Goal: Information Seeking & Learning: Understand process/instructions

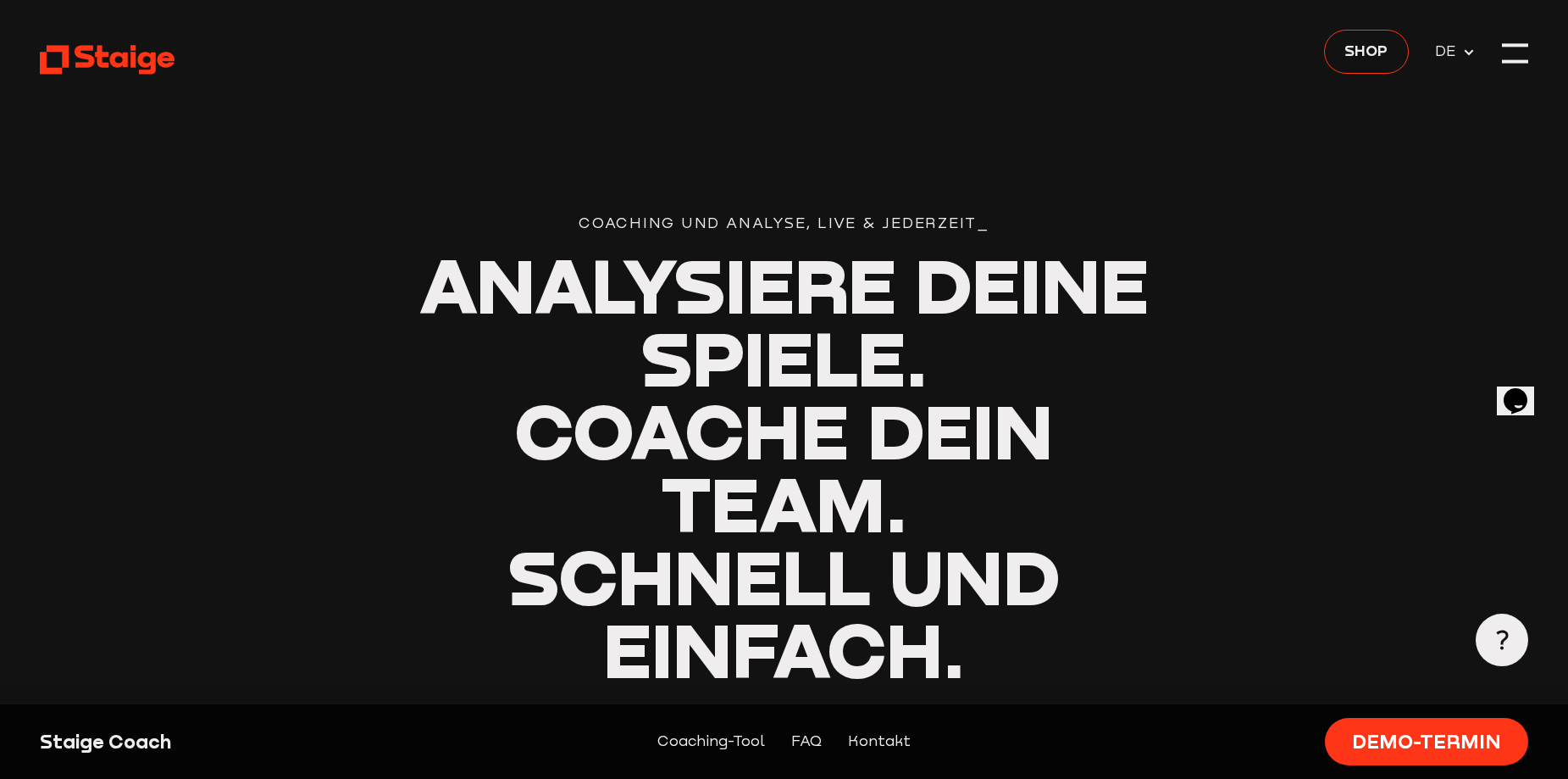
drag, startPoint x: 1541, startPoint y: 42, endPoint x: 1499, endPoint y: 55, distance: 44.0
click at [1499, 55] on header "Coaching und Analyse, Live & Jederzeit_ Analysiere deine Spiele. Coache dein Te…" at bounding box center [784, 605] width 1489 height 1210
click at [1514, 54] on div at bounding box center [1515, 53] width 26 height 26
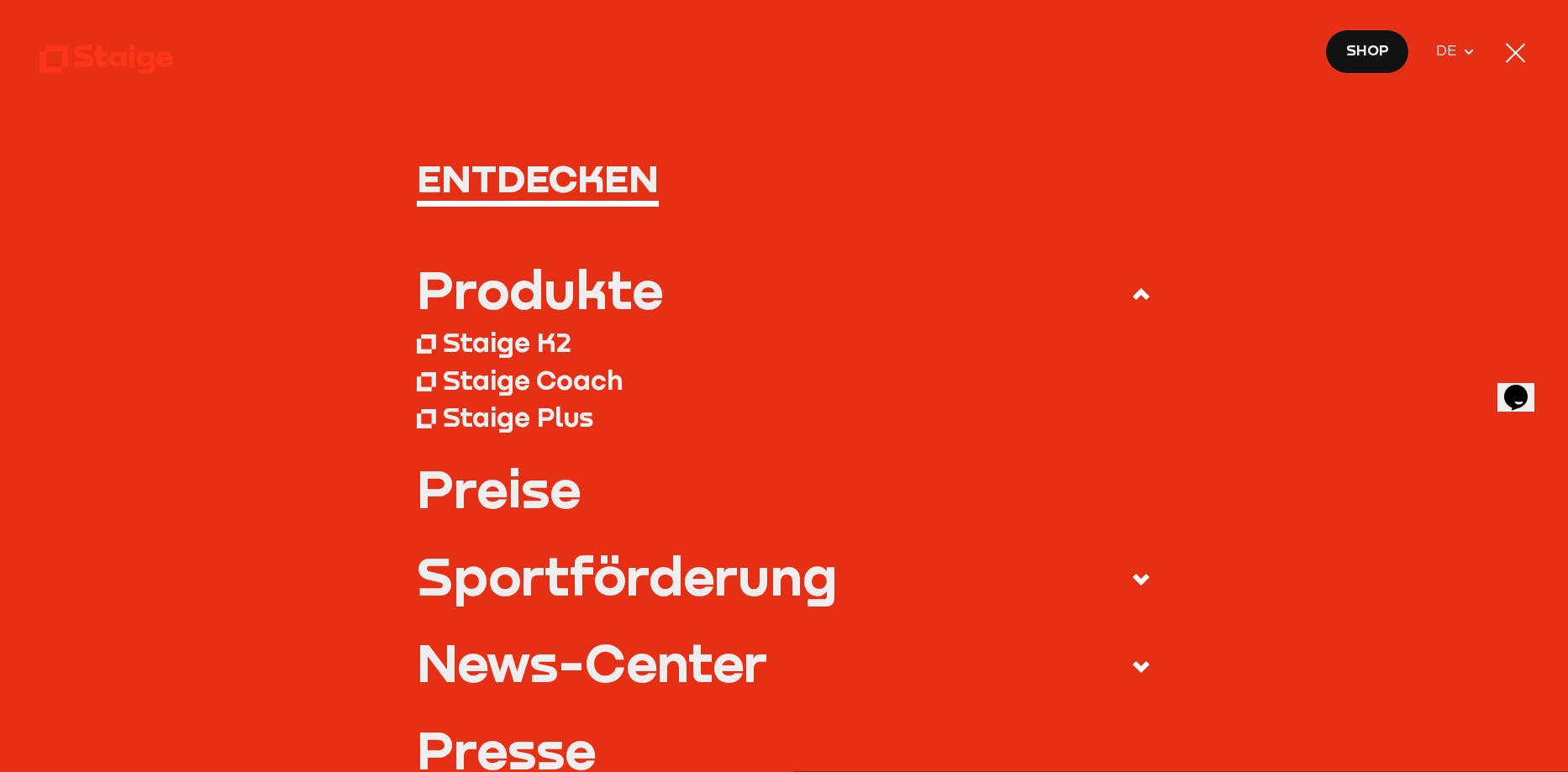
click at [1526, 58] on div at bounding box center [1515, 53] width 26 height 26
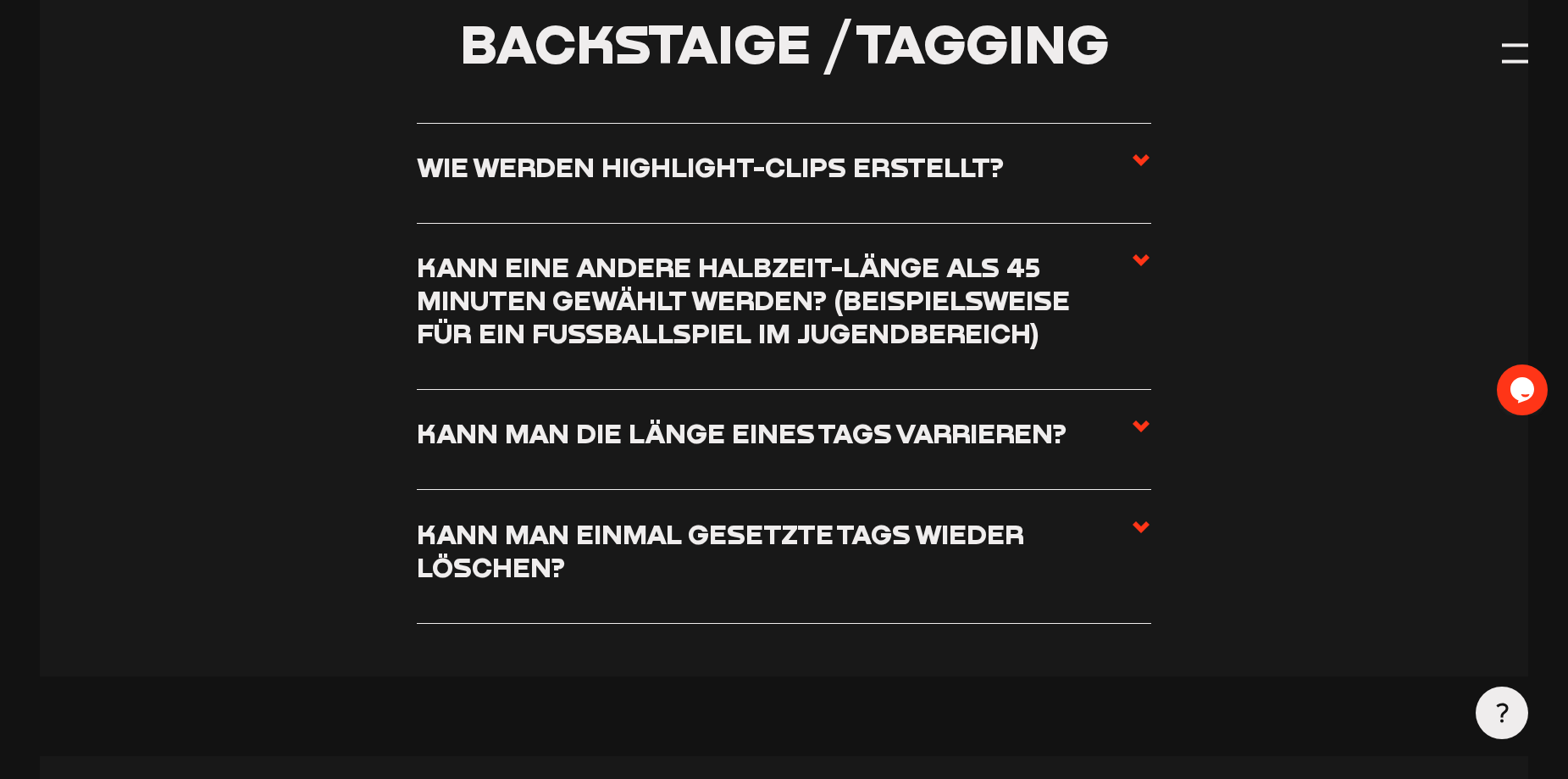
scroll to position [5762, 0]
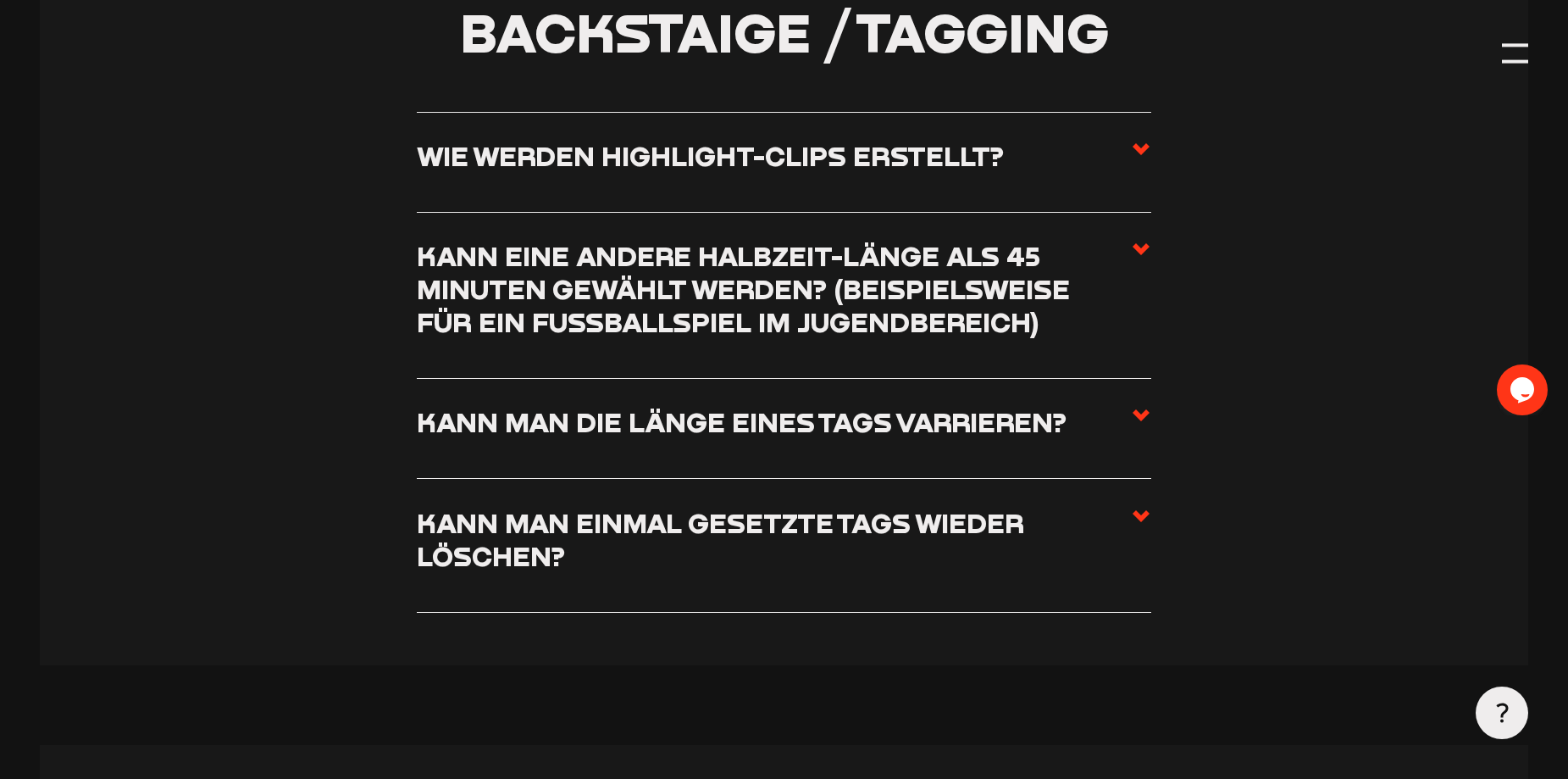
click at [1121, 162] on label "Wie werden Highlight-Clips erstellt?" at bounding box center [784, 162] width 734 height 47
click at [0, 0] on input "Wie werden Highlight-Clips erstellt?" at bounding box center [0, 0] width 0 height 0
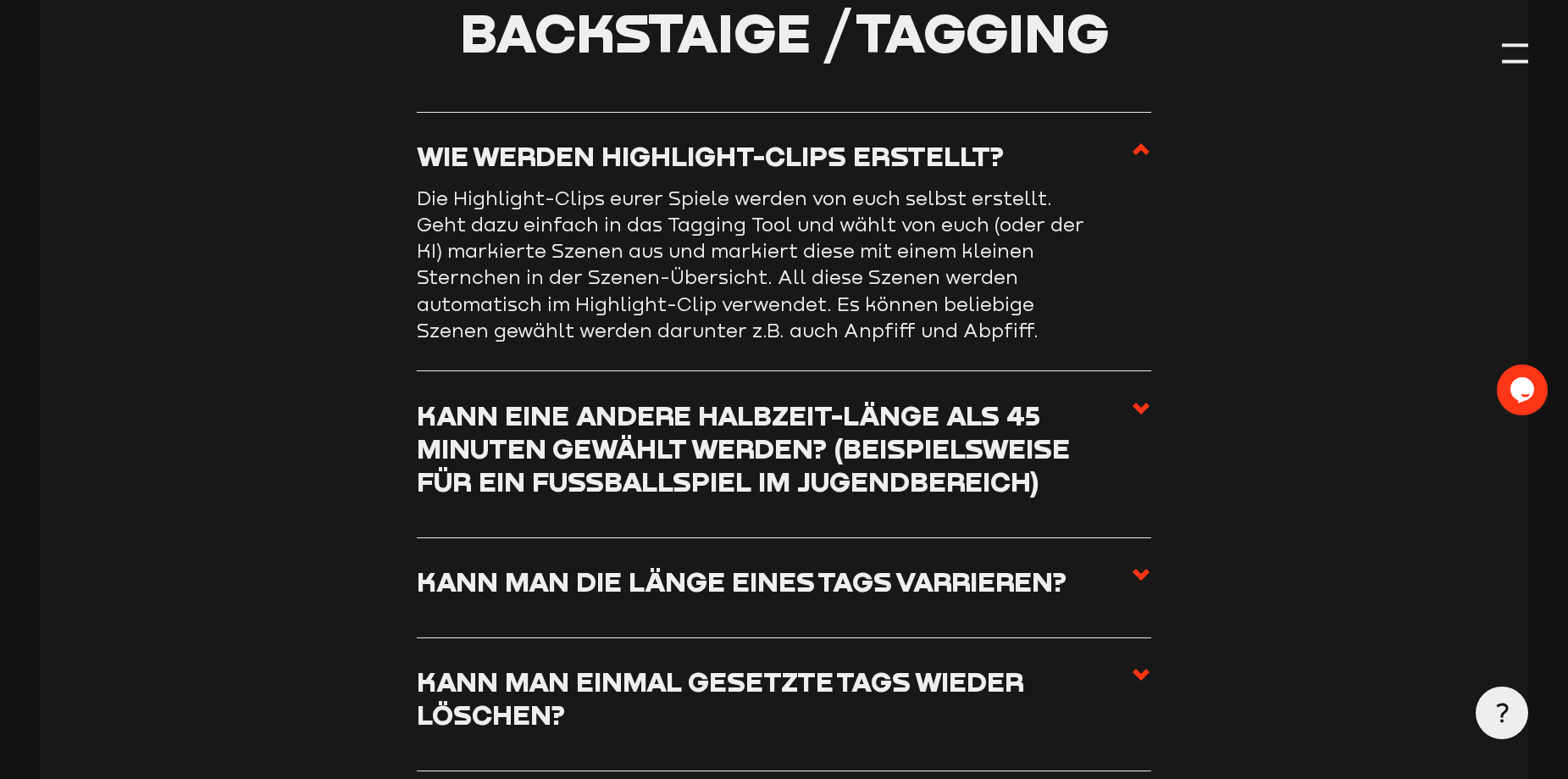
click at [1131, 159] on icon at bounding box center [1141, 149] width 20 height 20
click at [0, 0] on input "Wie werden Highlight-Clips erstellt?" at bounding box center [0, 0] width 0 height 0
click at [1150, 159] on icon at bounding box center [1141, 149] width 20 height 20
click at [0, 0] on input "Wie werden Highlight-Clips erstellt?" at bounding box center [0, 0] width 0 height 0
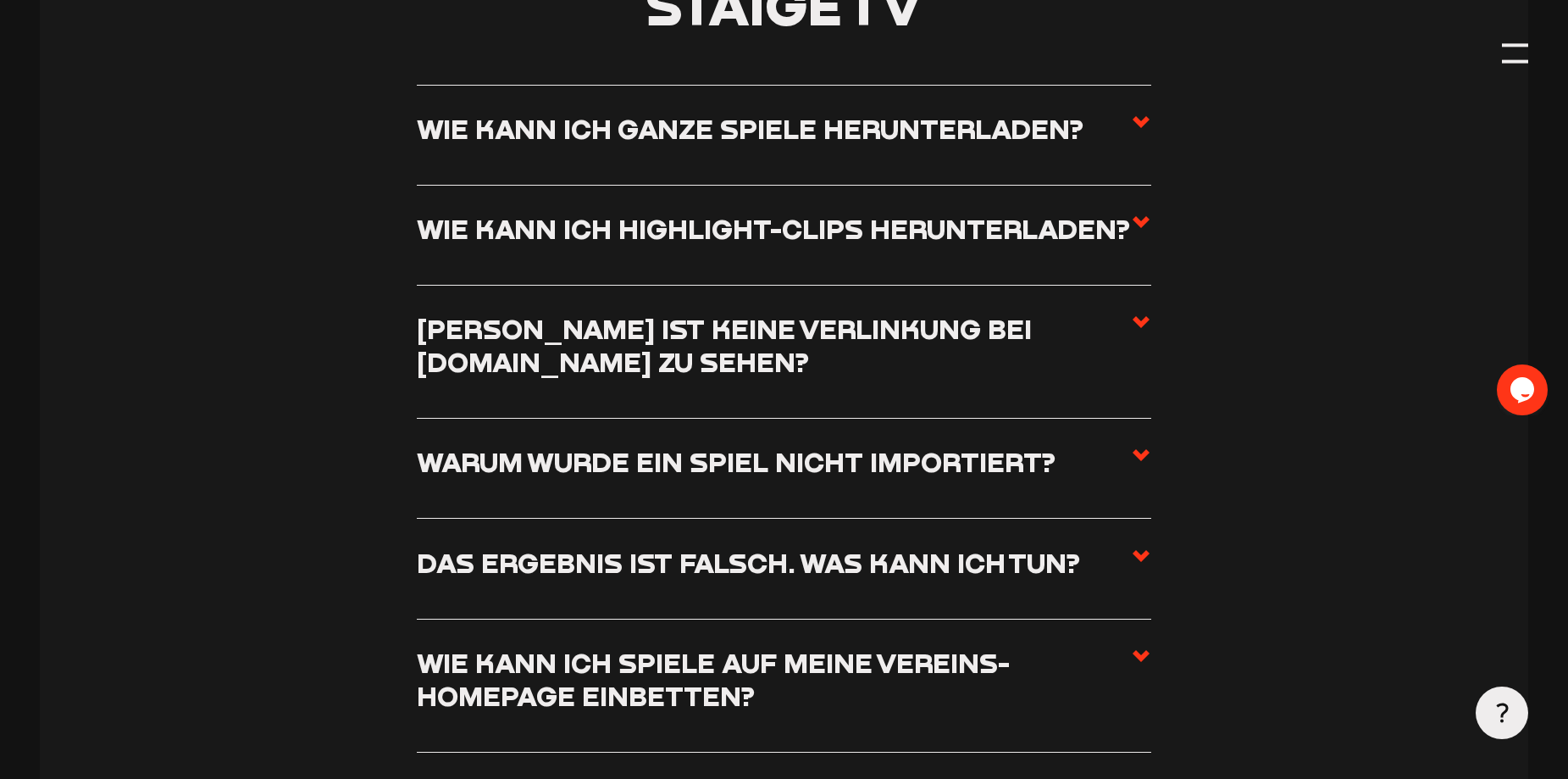
scroll to position [7541, 0]
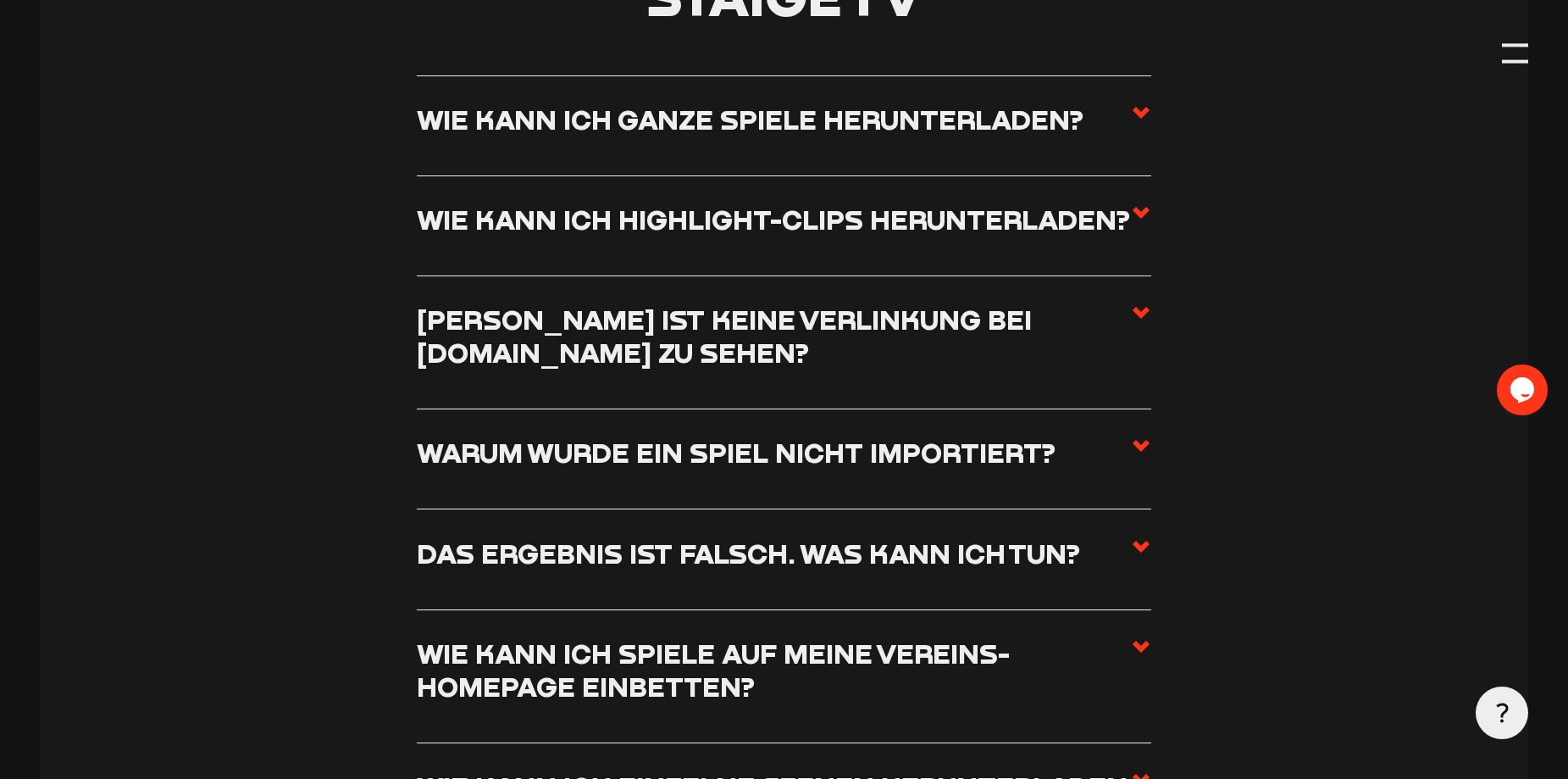
click at [1152, 126] on section "Staige TV Wie kann ich ganze Spiele herunterladen? Um komplette Spiele herunter…" at bounding box center [784, 540] width 1489 height 1247
click at [1139, 118] on use at bounding box center [1141, 113] width 17 height 12
click at [0, 0] on input "Wie kann ich ganze Spiele herunterladen?" at bounding box center [0, 0] width 0 height 0
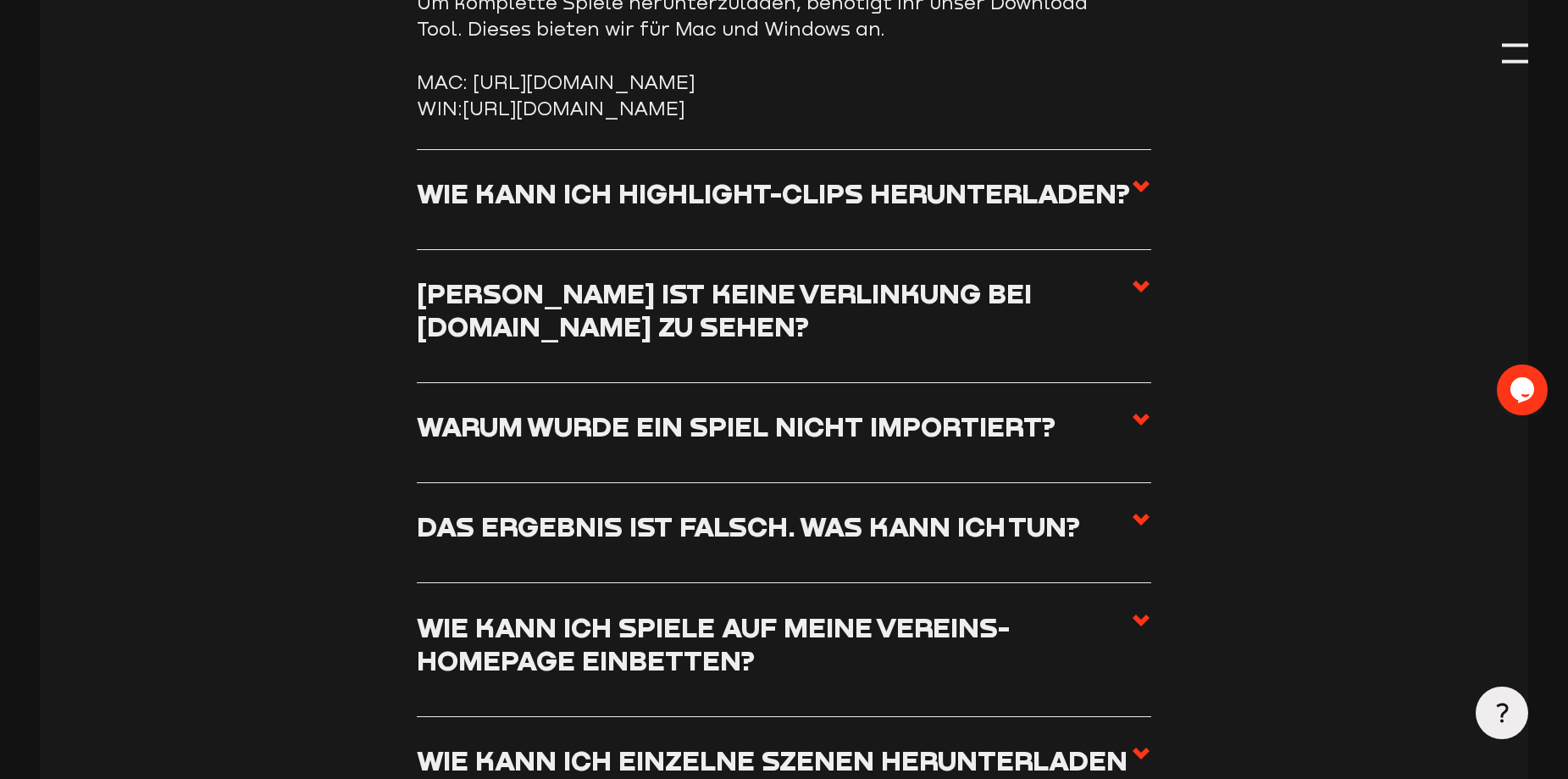
scroll to position [7382, 0]
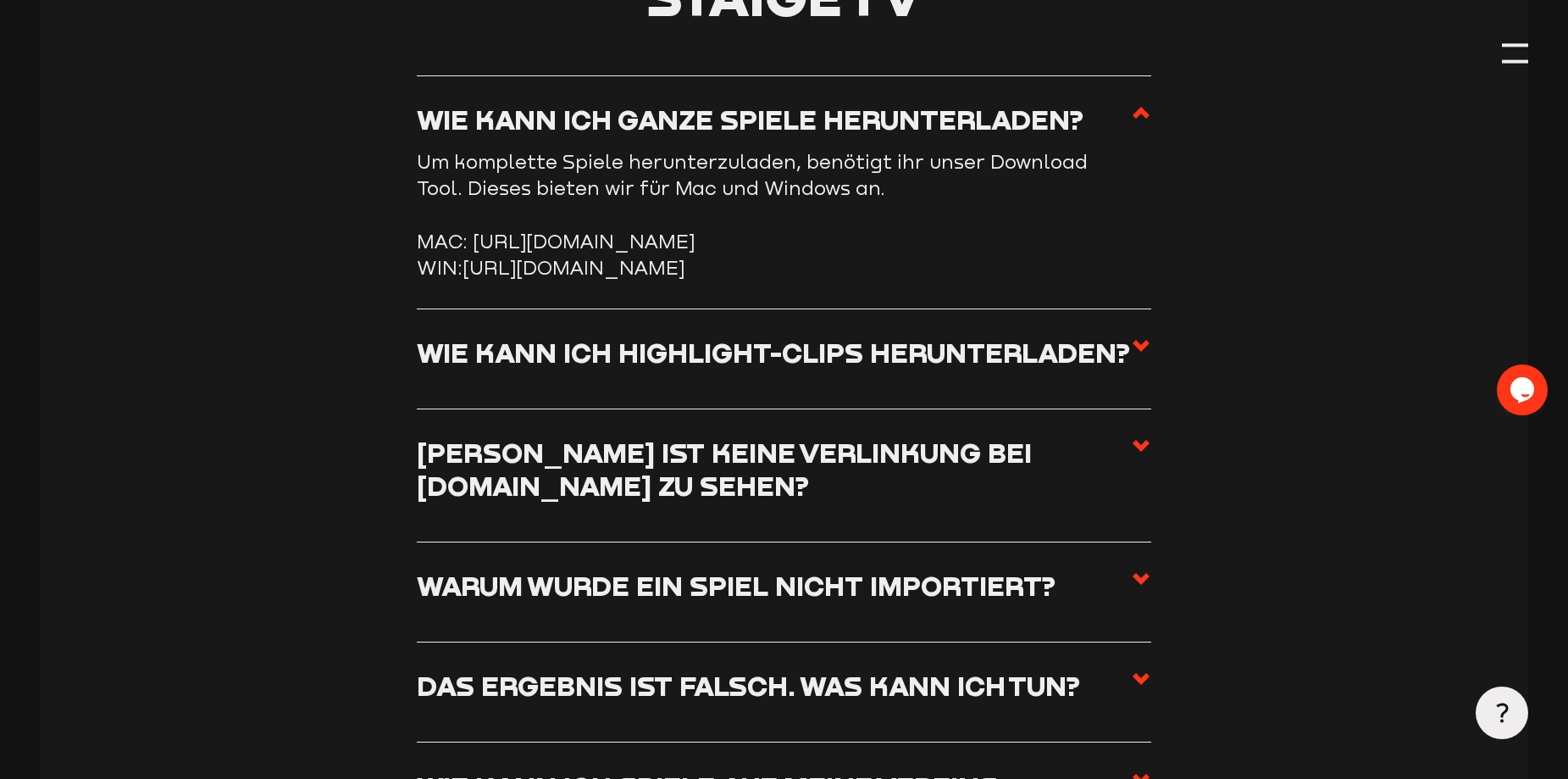
click at [472, 279] on link "https://storage.googleapis.com/sw-sc-public/software/staige-downloader-3.1.0.exe" at bounding box center [574, 268] width 222 height 22
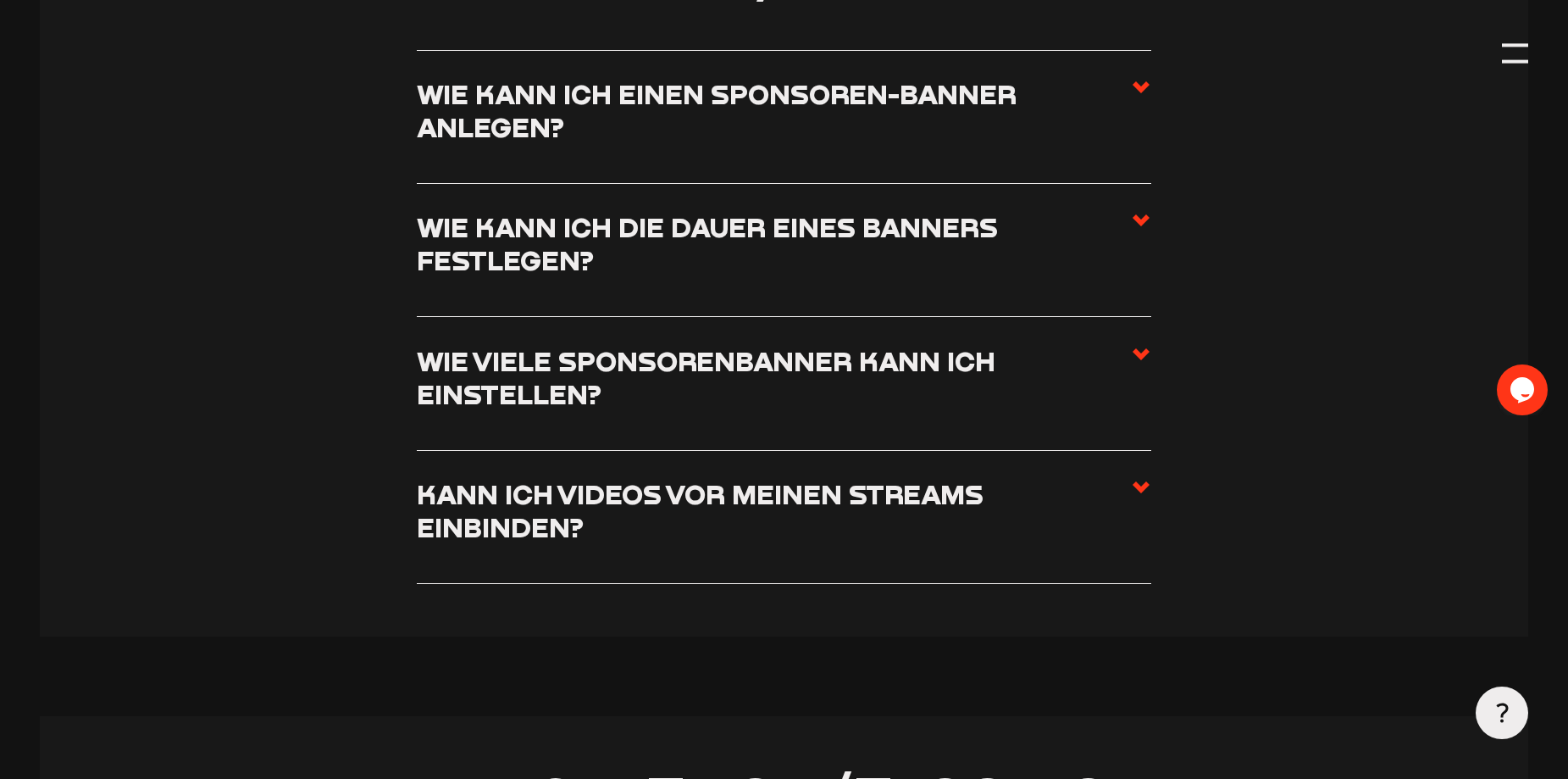
scroll to position [5094, 0]
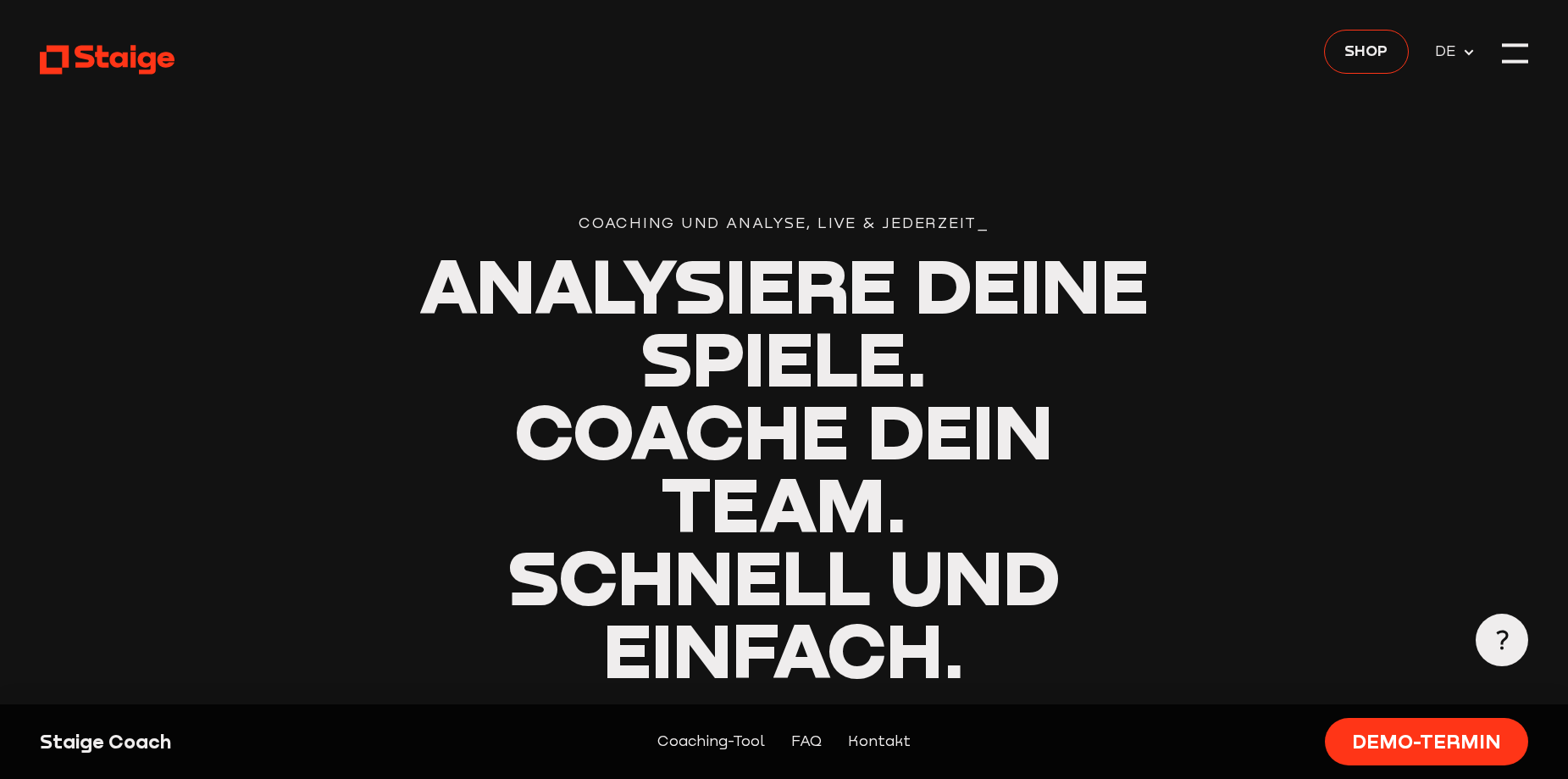
click at [1458, 50] on span "DE" at bounding box center [1448, 51] width 27 height 23
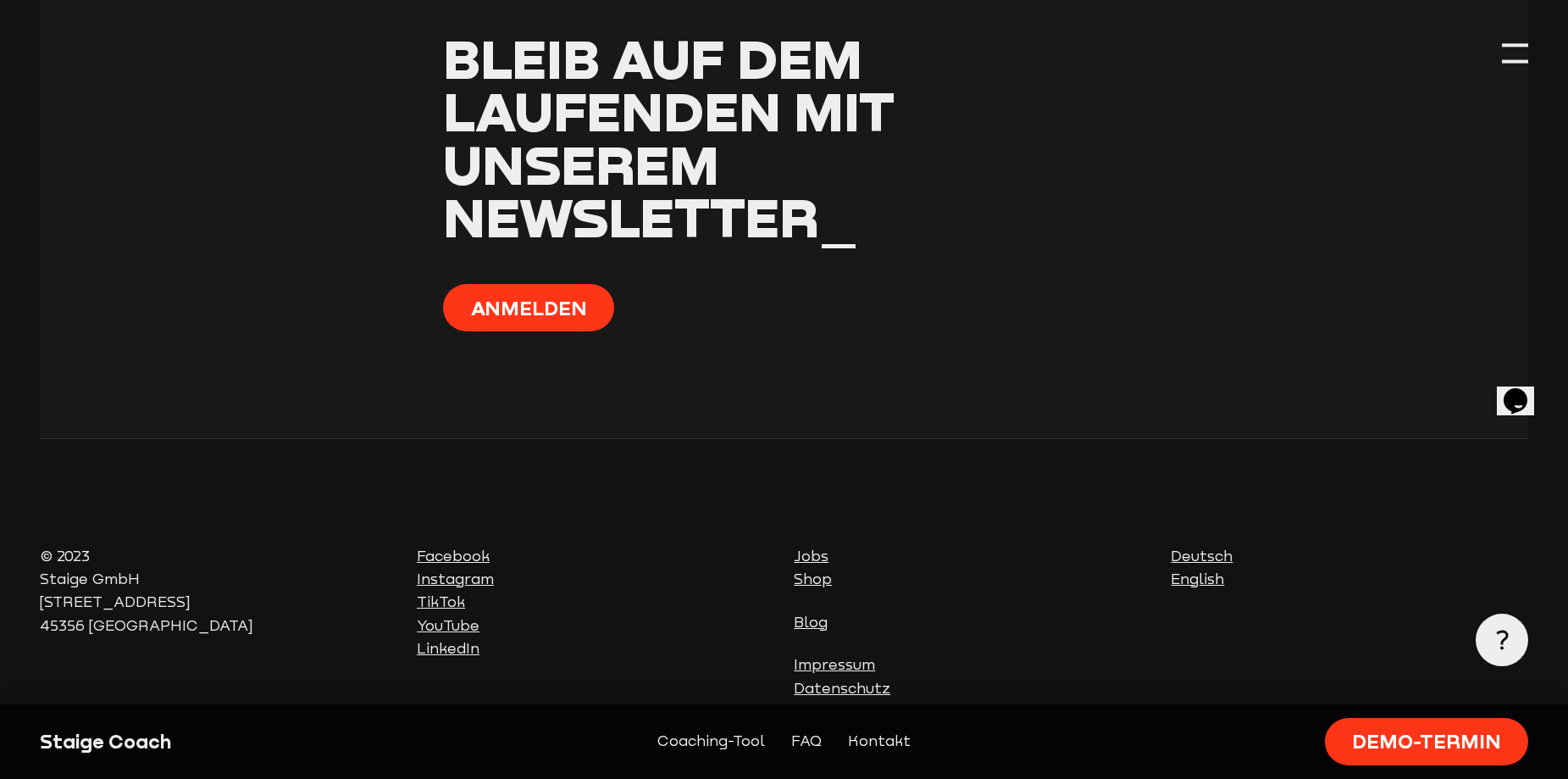
scroll to position [5847, 0]
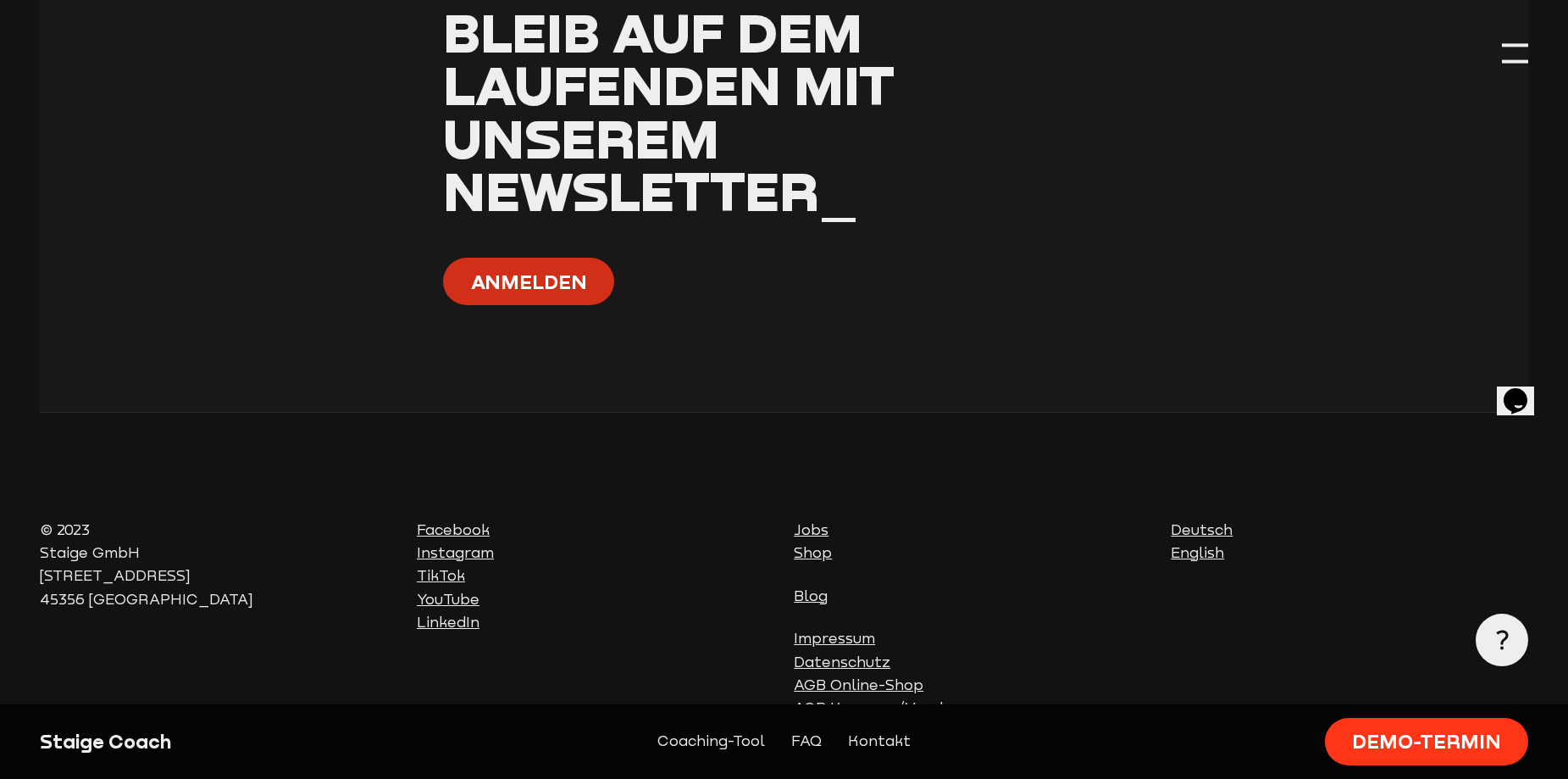
click at [495, 257] on button "Anmelden" at bounding box center [529, 281] width 171 height 48
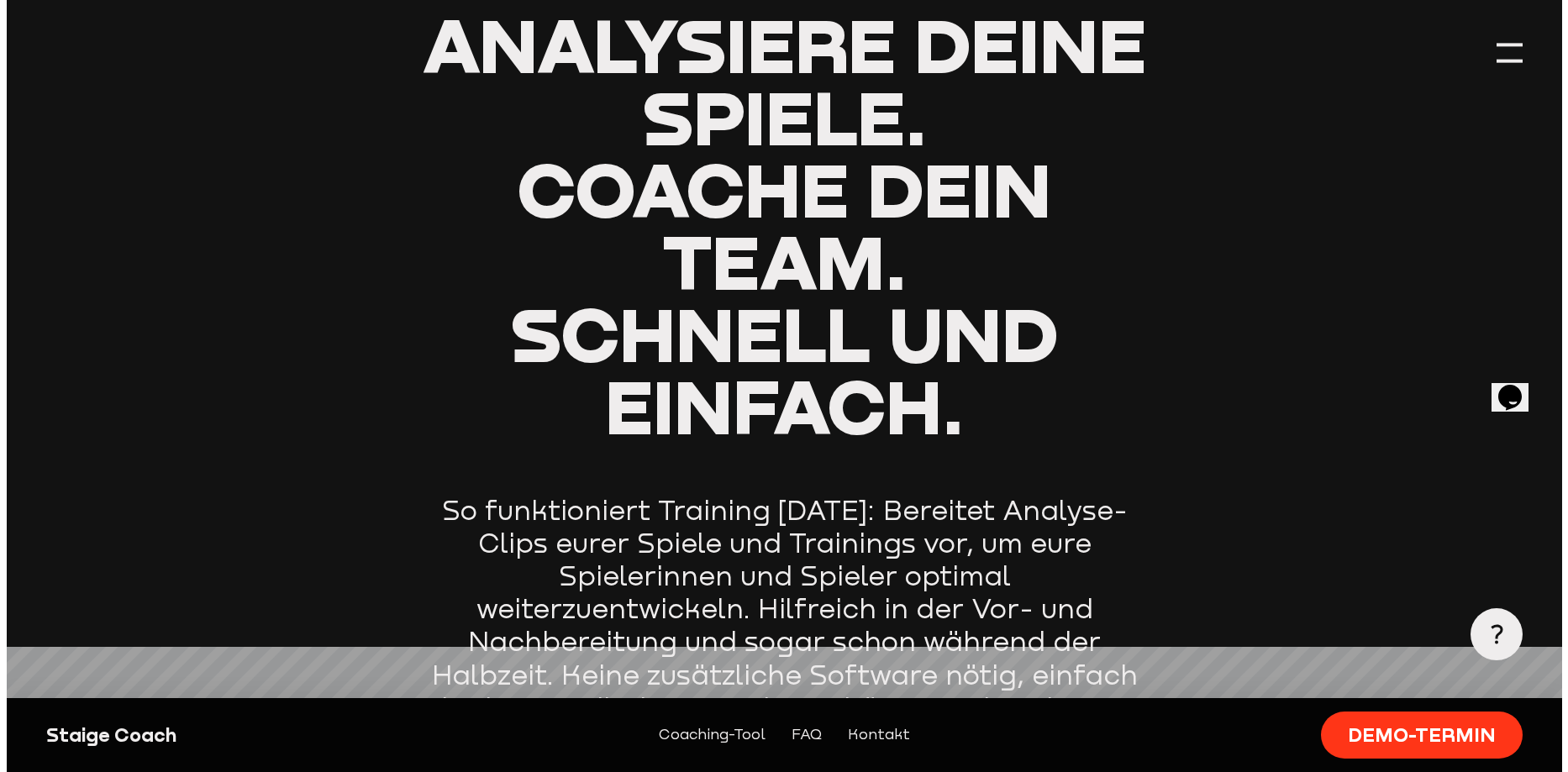
scroll to position [0, 0]
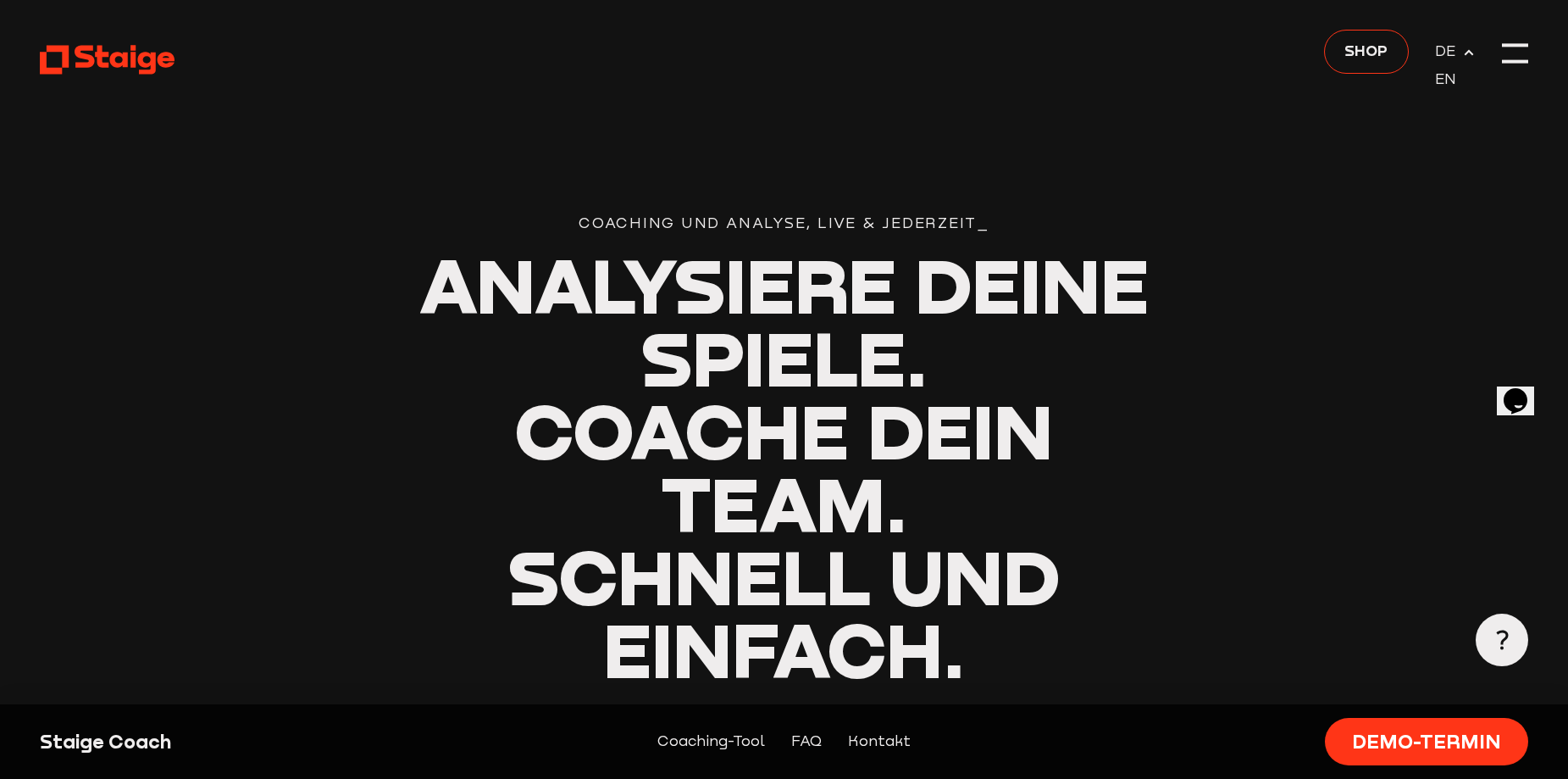
click at [1450, 49] on span "DE" at bounding box center [1448, 51] width 27 height 23
click at [1493, 51] on header "Coaching und Analyse, Live & Jederzeit_ Analysiere deine Spiele. Coache dein Te…" at bounding box center [784, 605] width 1489 height 1210
click at [1515, 49] on div at bounding box center [1515, 53] width 26 height 26
